Goal: Transaction & Acquisition: Purchase product/service

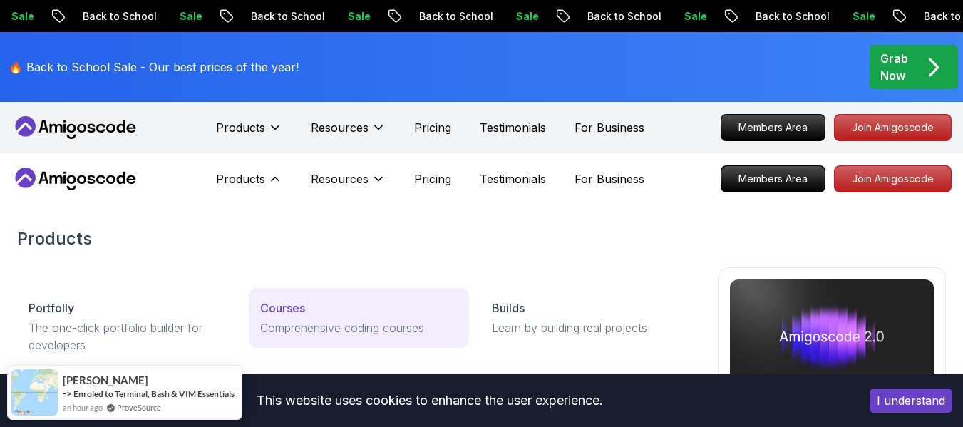
click at [329, 321] on p "Comprehensive coding courses" at bounding box center [358, 327] width 197 height 17
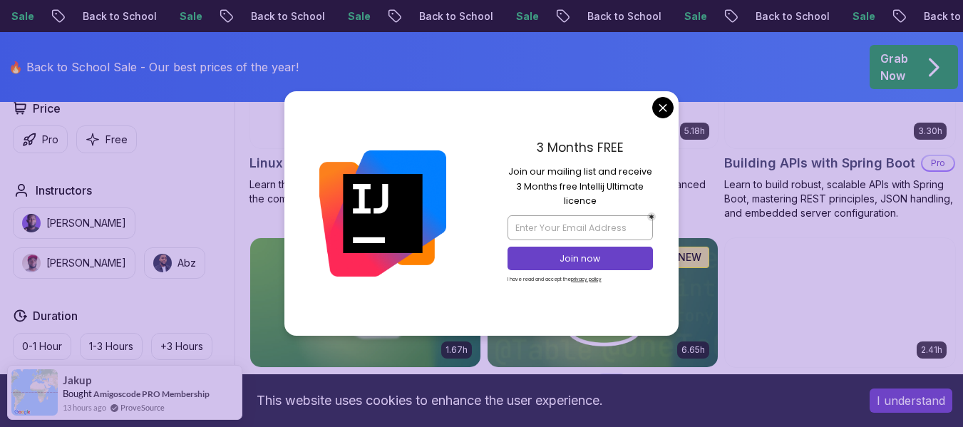
scroll to position [583, 0]
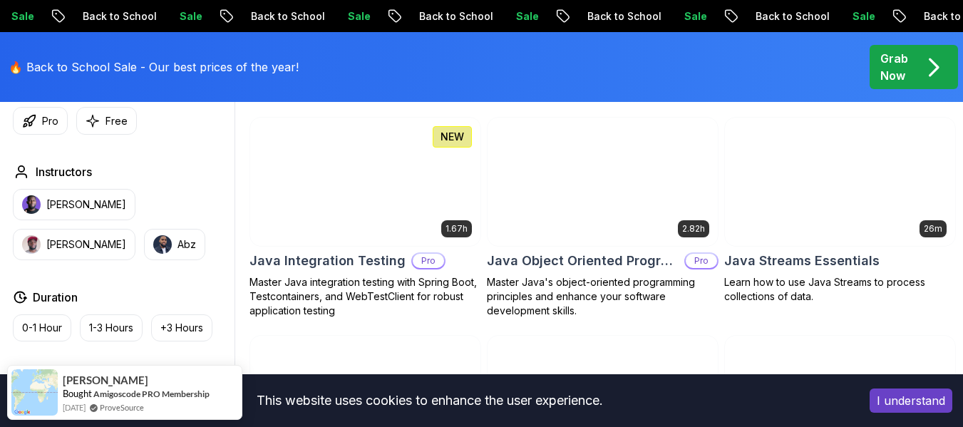
scroll to position [2196, 0]
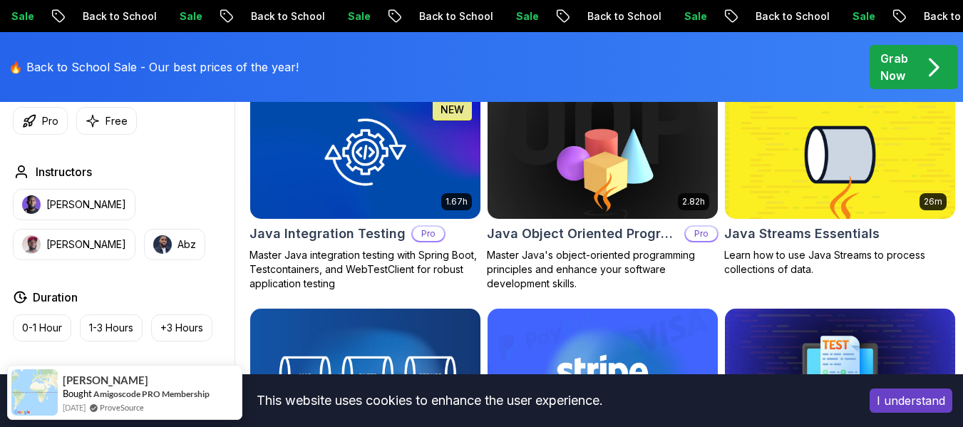
click at [910, 389] on button "I understand" at bounding box center [911, 400] width 83 height 24
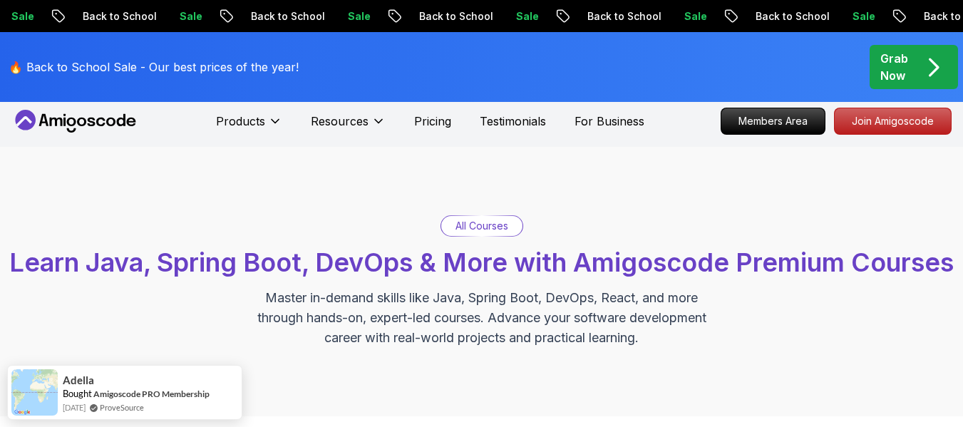
scroll to position [0, 0]
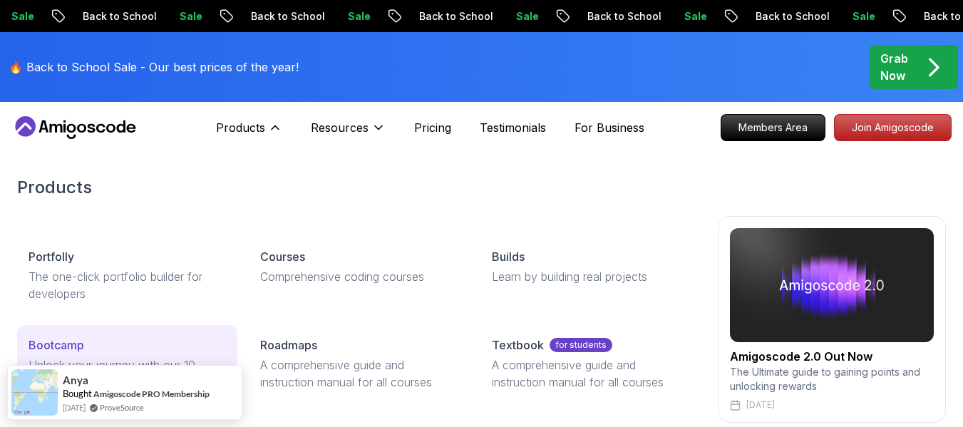
click at [71, 334] on link "Bootcamp Unlock your journey with our 10 week bootcamp" at bounding box center [127, 363] width 220 height 77
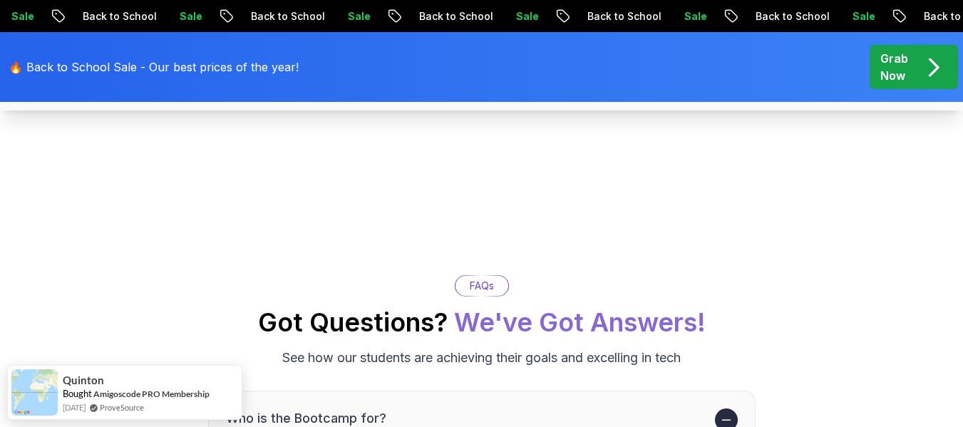
scroll to position [5184, 0]
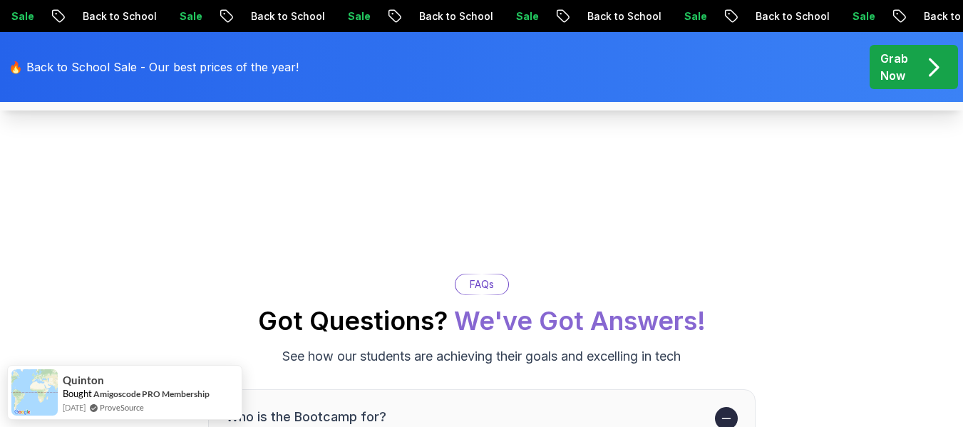
click at [904, 48] on span "pre-order" at bounding box center [914, 67] width 88 height 44
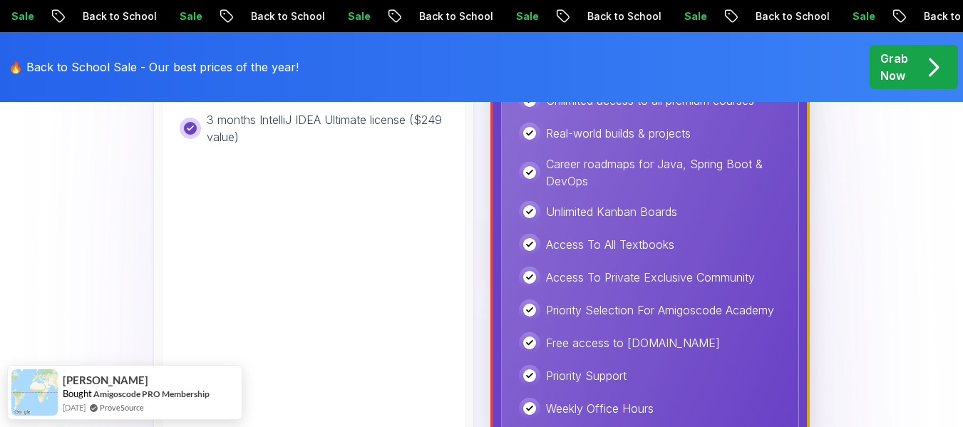
scroll to position [800, 0]
